Goal: Information Seeking & Learning: Learn about a topic

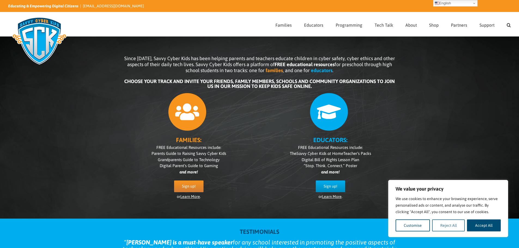
click at [449, 225] on button "Reject All" at bounding box center [448, 226] width 33 height 12
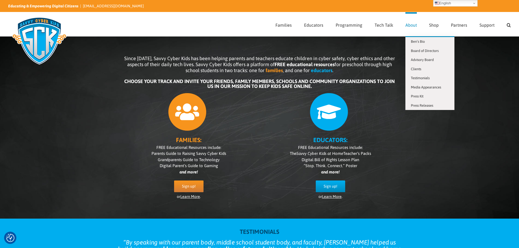
click at [412, 25] on span "About" at bounding box center [410, 25] width 11 height 4
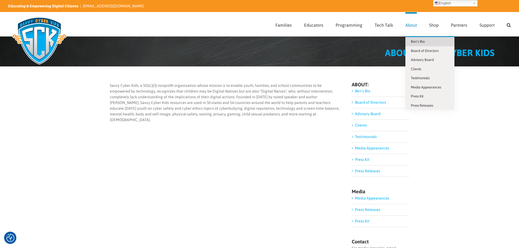
click at [420, 41] on span "Ben’s Bio" at bounding box center [418, 42] width 14 height 4
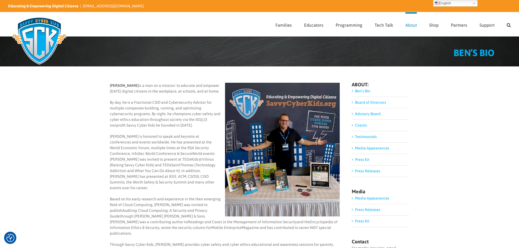
drag, startPoint x: 106, startPoint y: 83, endPoint x: 220, endPoint y: 91, distance: 114.2
click at [220, 91] on div "Ben Halpert is a man on a mission: to educate and empower today’s digital citiz…" at bounding box center [259, 186] width 519 height 240
copy p "Ben Halpert is a man on a mission: to educate and empower today’s digital citiz…"
click at [178, 135] on p "Ben is honored to speak and keynote at conferences and events worldwide. He has…" at bounding box center [225, 162] width 230 height 57
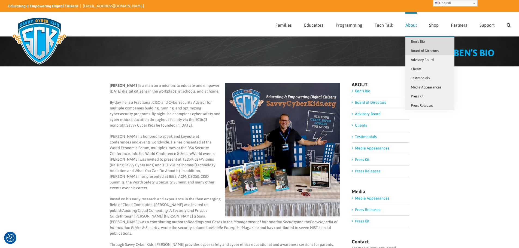
click at [413, 49] on span "Board of Directors" at bounding box center [425, 51] width 28 height 4
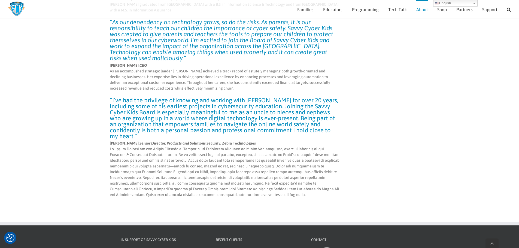
scroll to position [1905, 0]
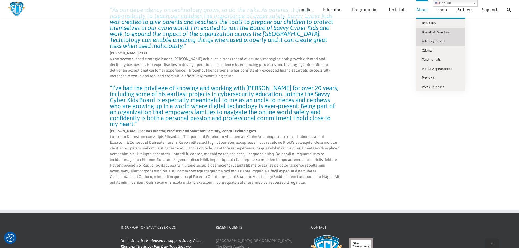
click at [429, 40] on span "Advisory Board" at bounding box center [433, 41] width 23 height 4
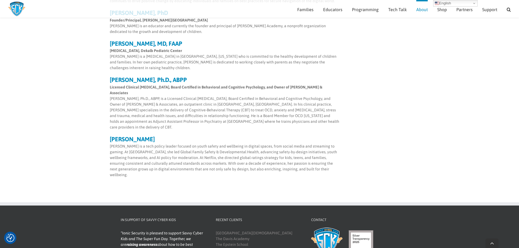
scroll to position [268, 0]
